Goal: Information Seeking & Learning: Find specific fact

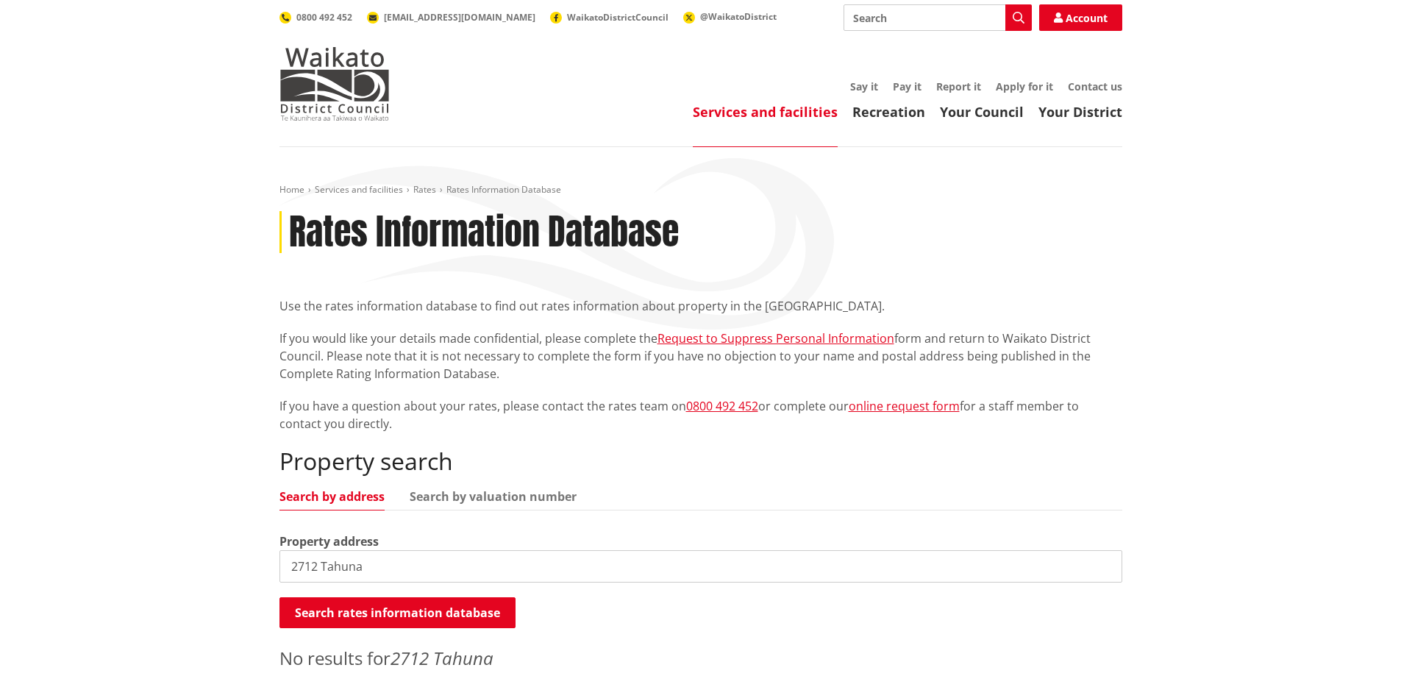
scroll to position [147, 0]
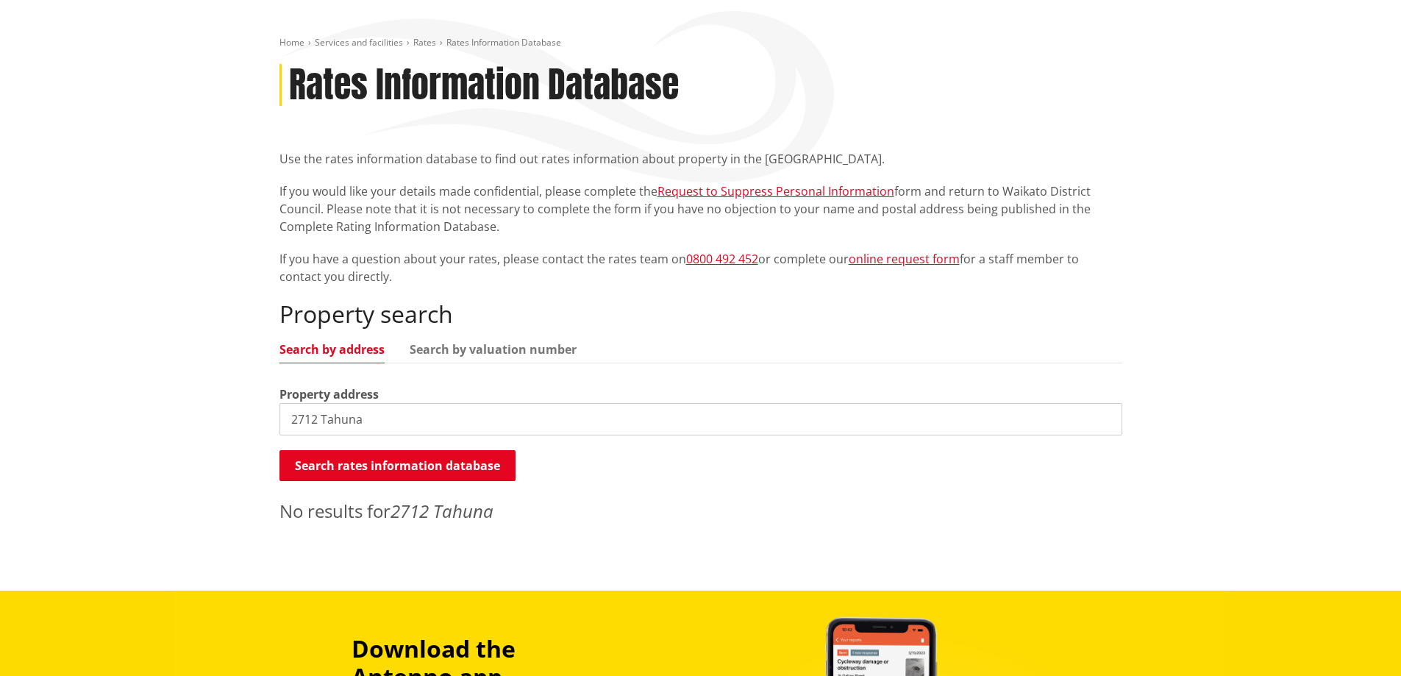
drag, startPoint x: 396, startPoint y: 416, endPoint x: 243, endPoint y: 421, distance: 153.7
click at [243, 421] on div "Home Services and facilities Rates Rates Information Database Rates Information…" at bounding box center [700, 295] width 1401 height 590
type input "3"
click at [321, 422] on input "52 Kpwhai" at bounding box center [700, 419] width 843 height 32
click at [329, 456] on button "Search rates information database" at bounding box center [397, 465] width 236 height 31
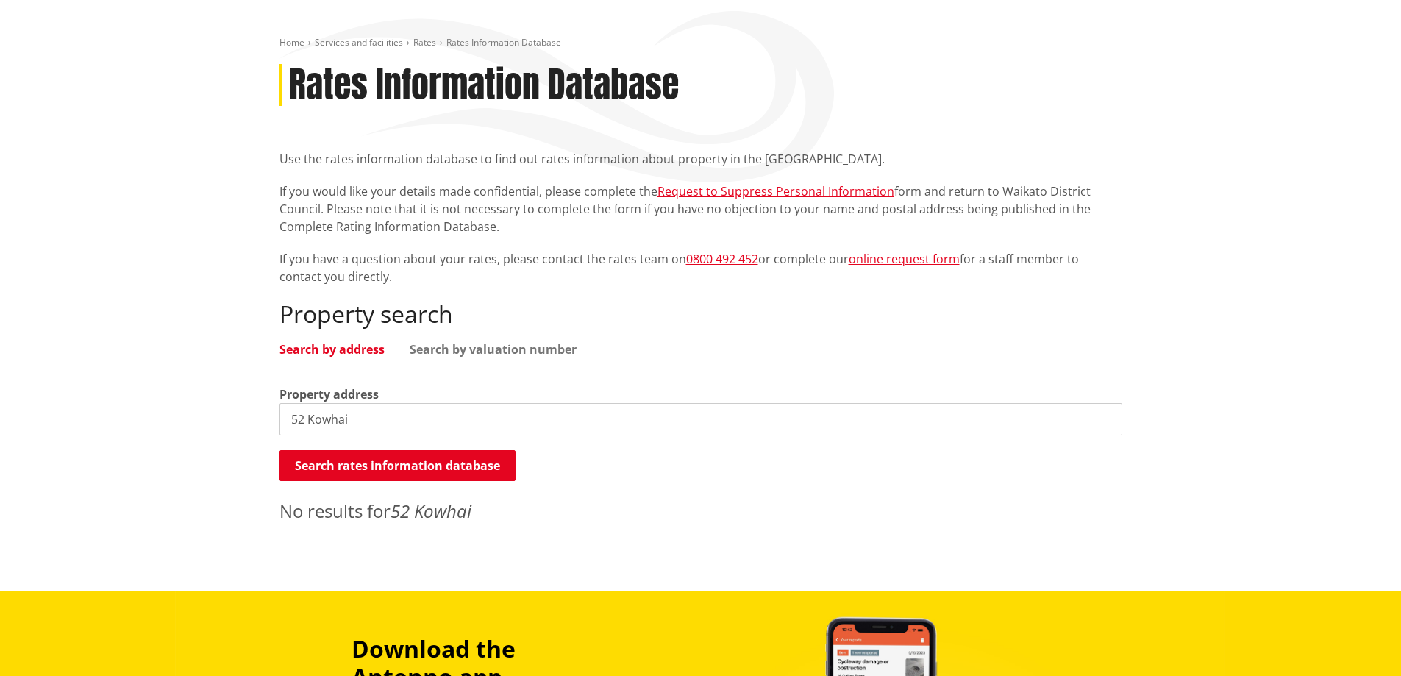
click at [393, 420] on input "52 Kowhai" at bounding box center [700, 419] width 843 height 32
click at [372, 472] on button "Search rates information database" at bounding box center [397, 465] width 236 height 31
click at [415, 418] on input "[STREET_ADDRESS]" at bounding box center [700, 419] width 843 height 32
type input "[STREET_ADDRESS]"
click at [399, 457] on button "Search rates information database" at bounding box center [397, 465] width 236 height 31
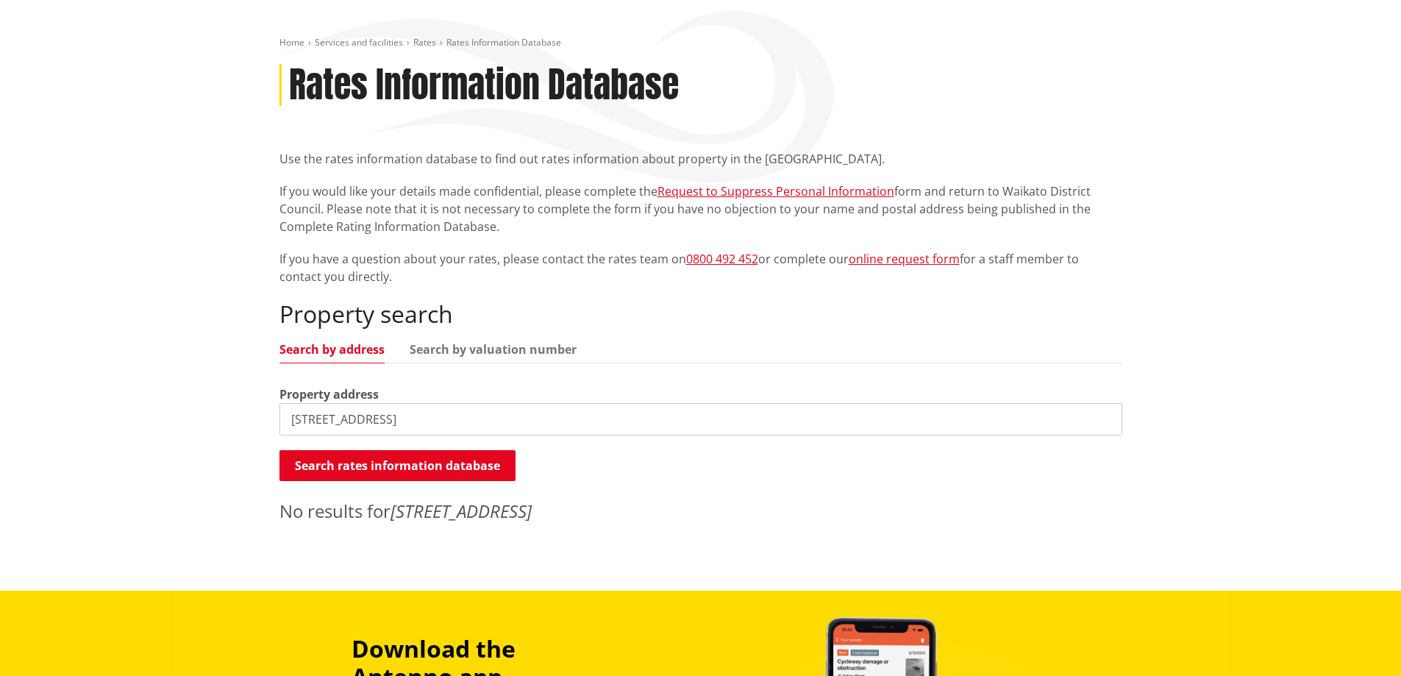
click at [389, 413] on input "[STREET_ADDRESS]" at bounding box center [700, 419] width 843 height 32
drag, startPoint x: 373, startPoint y: 414, endPoint x: 254, endPoint y: 440, distance: 121.8
click at [254, 440] on div "Home Services and facilities Rates Rates Information Database Rates Information…" at bounding box center [700, 295] width 1401 height 590
